Goal: Task Accomplishment & Management: Use online tool/utility

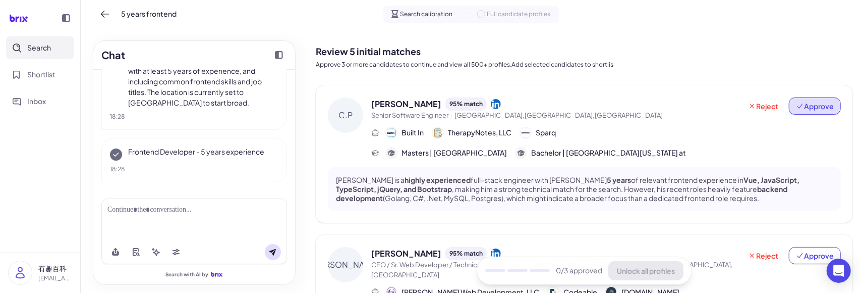
click at [800, 103] on span "Approve" at bounding box center [815, 106] width 38 height 10
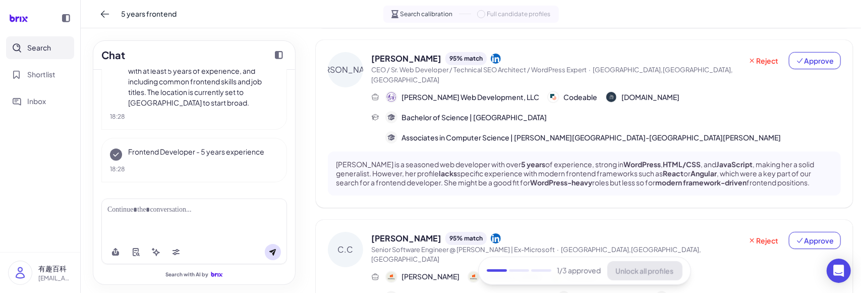
scroll to position [202, 0]
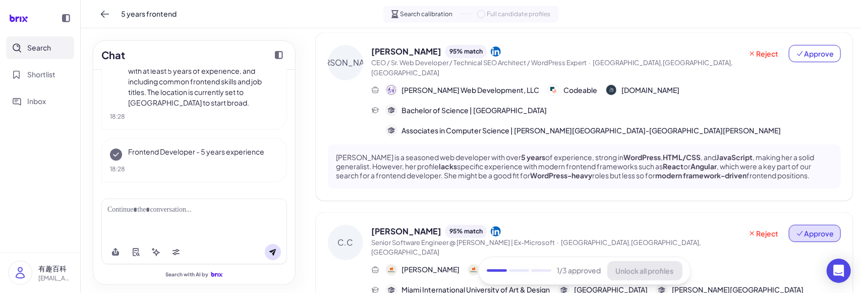
click at [801, 228] on span "Approve" at bounding box center [815, 233] width 38 height 10
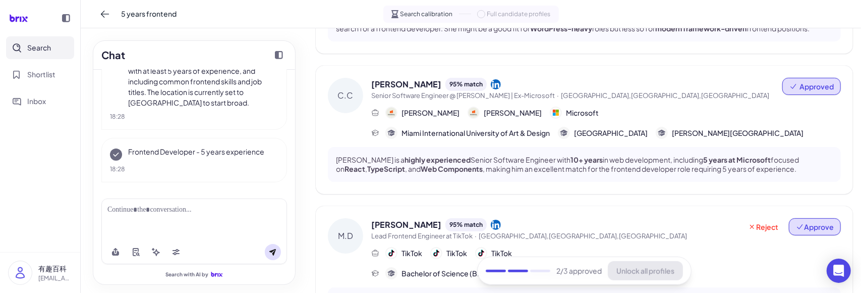
scroll to position [353, 0]
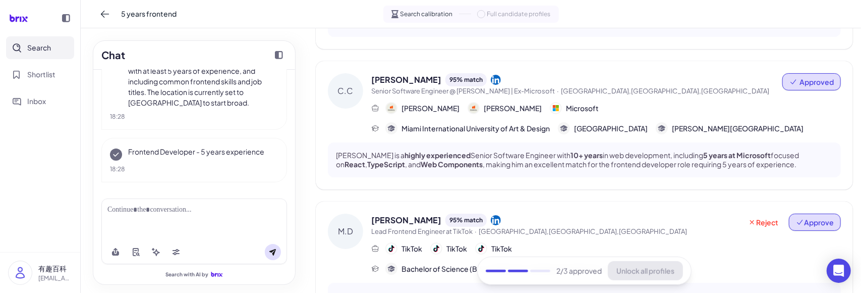
click at [808, 217] on span "Approve" at bounding box center [815, 222] width 38 height 10
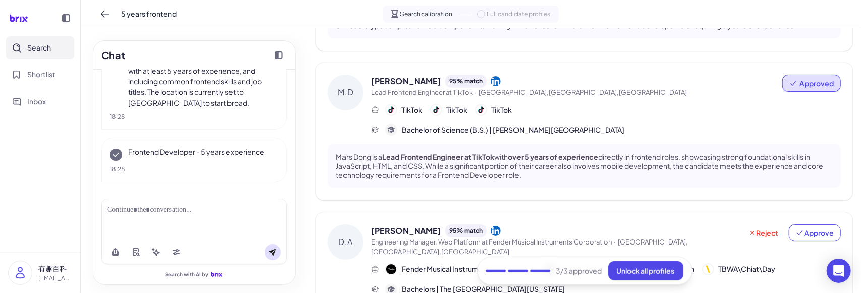
scroll to position [555, 0]
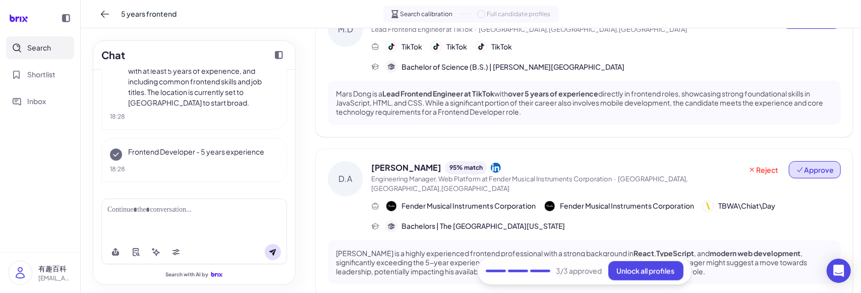
click at [808, 161] on button "Approve" at bounding box center [815, 169] width 52 height 17
click at [795, 161] on button "Approved" at bounding box center [812, 169] width 59 height 17
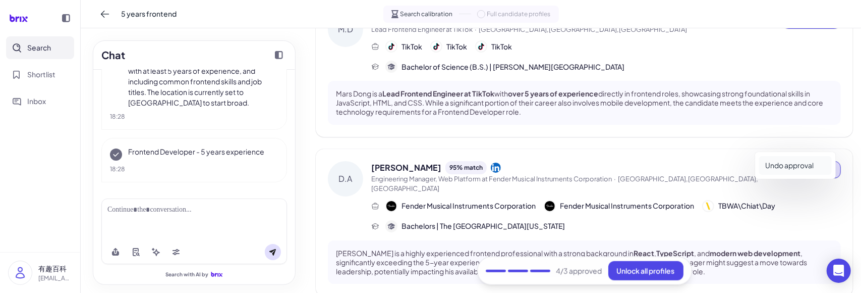
click at [805, 168] on button "Undo approval" at bounding box center [795, 165] width 73 height 19
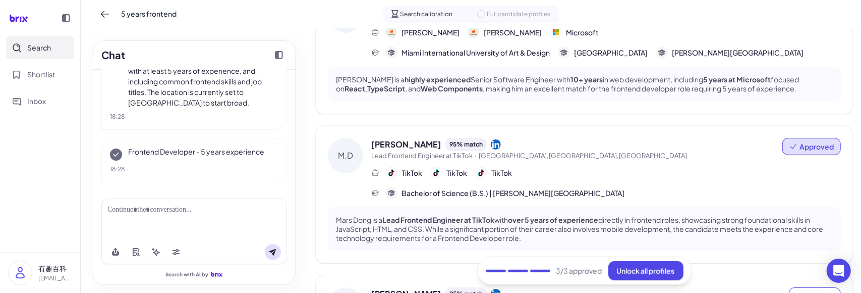
scroll to position [516, 0]
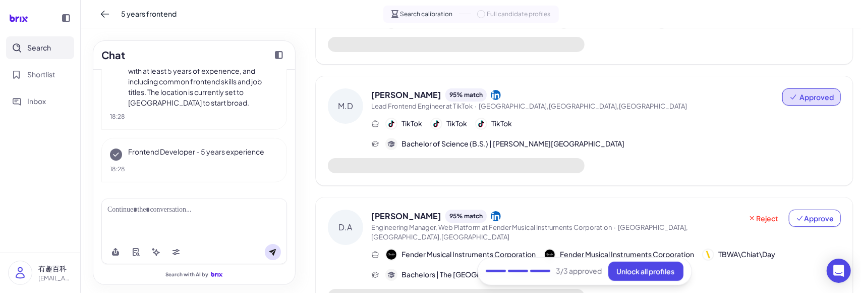
scroll to position [433, 0]
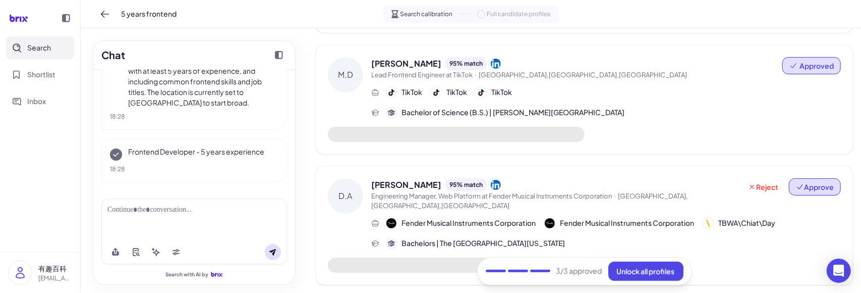
click at [799, 178] on button "Approve" at bounding box center [815, 186] width 52 height 17
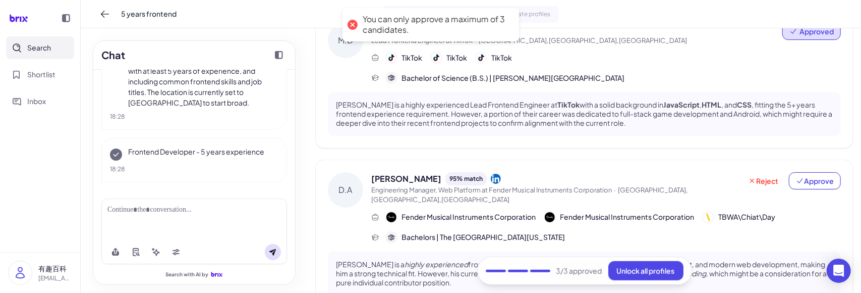
scroll to position [566, 0]
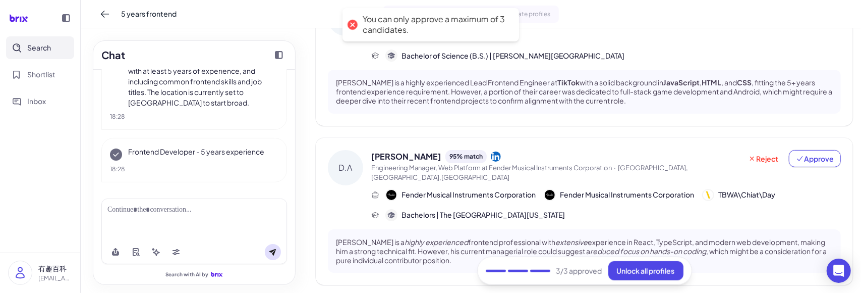
click at [308, 195] on div "Chat 5 years frontend I understand you are looking for a frontend developer wit…" at bounding box center [471, 160] width 781 height 264
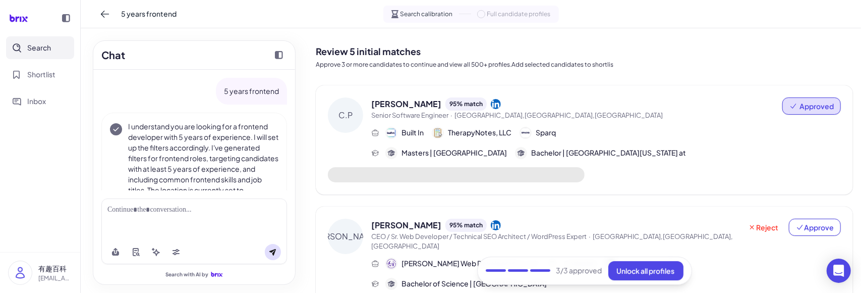
scroll to position [107, 0]
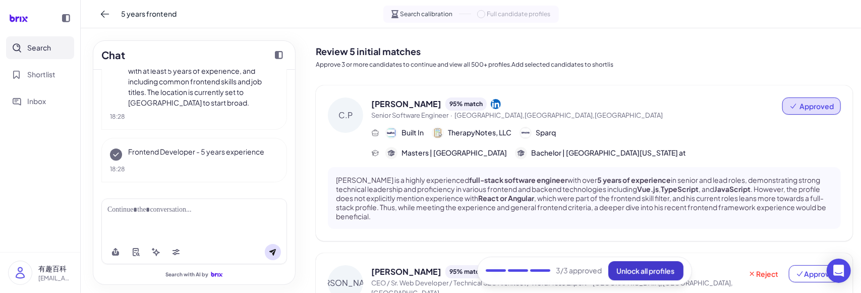
click at [652, 267] on span "Unlock all profiles" at bounding box center [646, 270] width 58 height 9
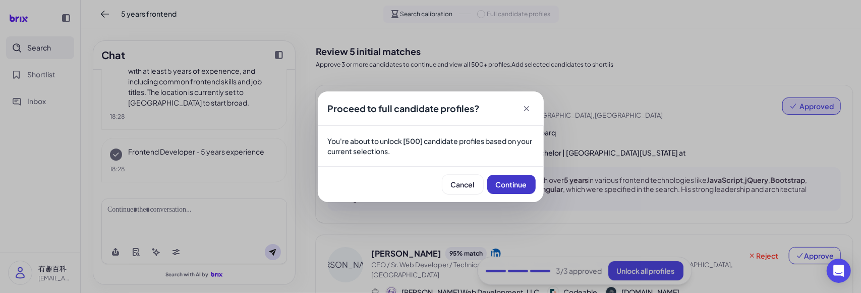
click at [506, 184] on span "Continue" at bounding box center [511, 184] width 31 height 9
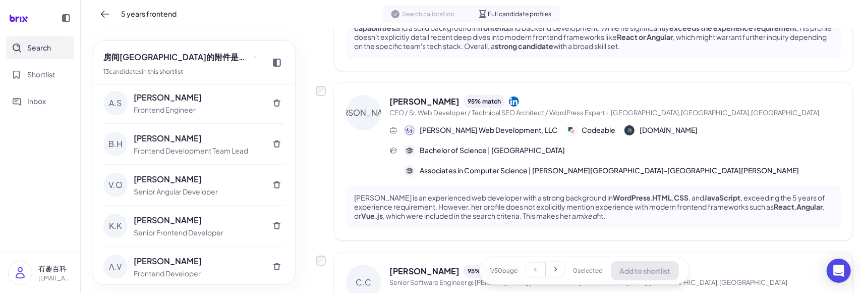
scroll to position [202, 0]
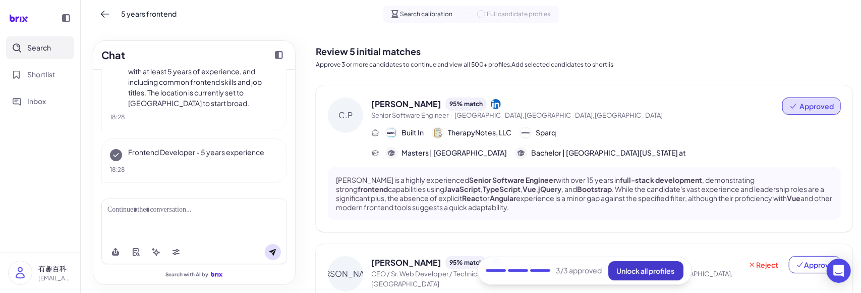
click at [617, 268] on span "Unlock all profiles" at bounding box center [646, 270] width 58 height 9
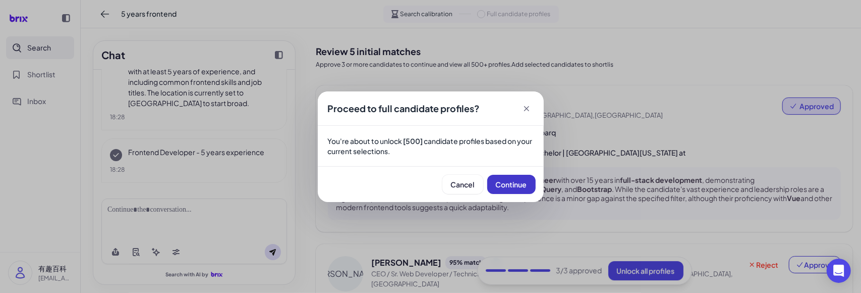
click at [497, 192] on button "Continue" at bounding box center [511, 184] width 48 height 19
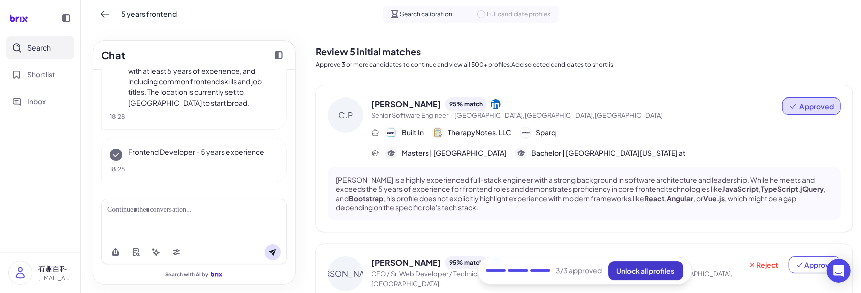
click at [617, 274] on span "Unlock all profiles" at bounding box center [646, 270] width 58 height 9
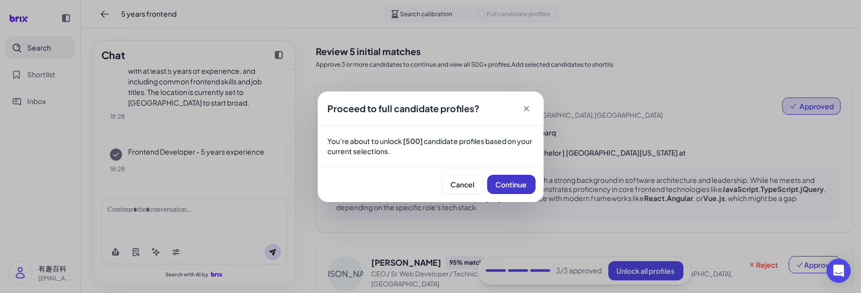
click at [498, 184] on span "Continue" at bounding box center [511, 184] width 31 height 9
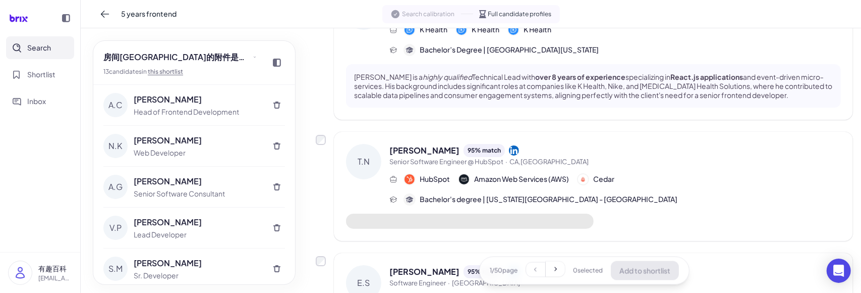
scroll to position [1297, 0]
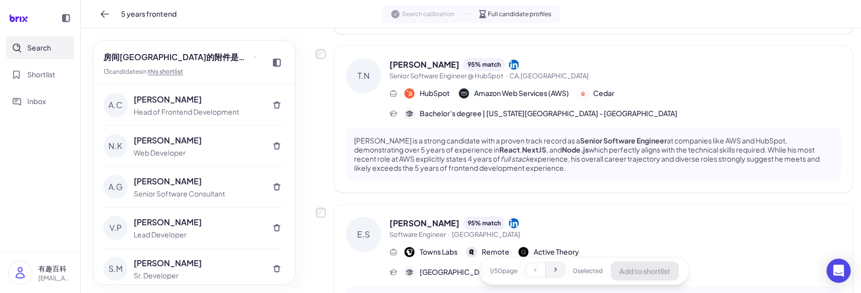
click at [551, 272] on icon at bounding box center [555, 269] width 8 height 8
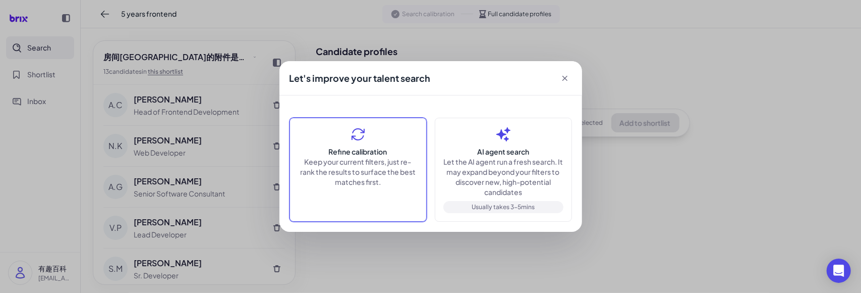
click at [384, 169] on p "Keep your current filters, just re-rank the results to surface the best matches…" at bounding box center [358, 171] width 120 height 30
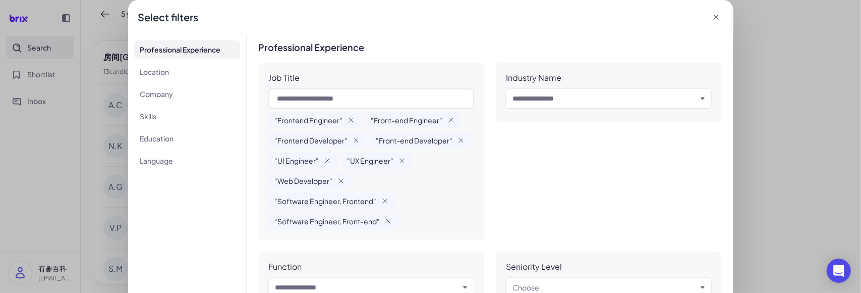
click at [711, 16] on icon at bounding box center [716, 17] width 10 height 10
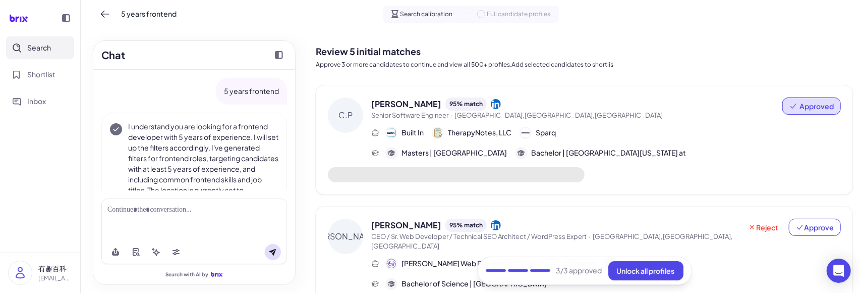
scroll to position [107, 0]
